Goal: Navigation & Orientation: Find specific page/section

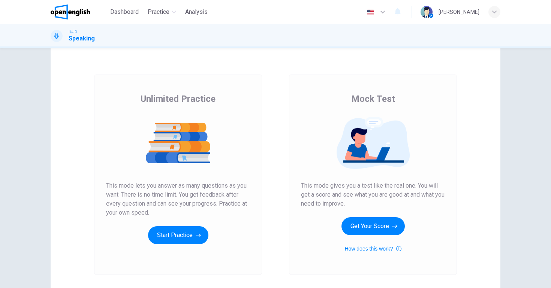
scroll to position [17, 0]
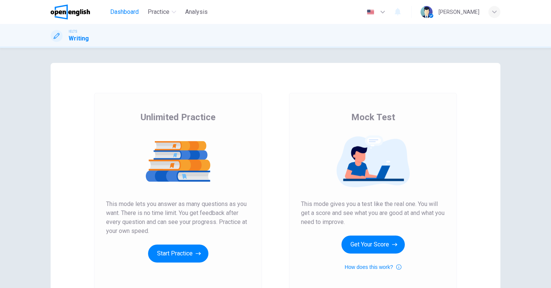
click at [117, 10] on span "Dashboard" at bounding box center [124, 12] width 29 height 9
click at [66, 7] on img at bounding box center [70, 12] width 39 height 15
